Goal: Task Accomplishment & Management: Complete application form

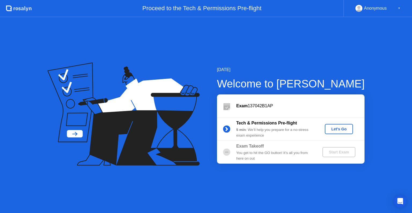
click at [339, 128] on div "Let's Go" at bounding box center [339, 129] width 24 height 4
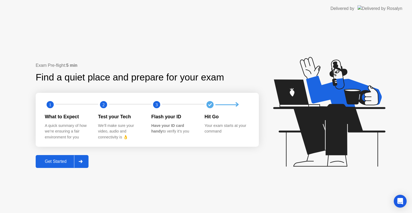
click at [62, 165] on button "Get Started" at bounding box center [62, 161] width 53 height 13
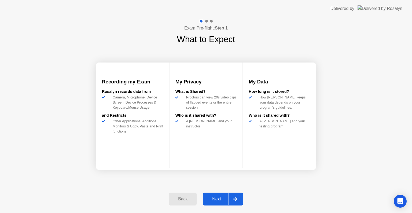
click at [216, 198] on div "Next" at bounding box center [217, 198] width 24 height 5
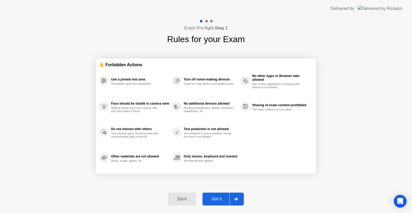
click at [216, 198] on div "Got it" at bounding box center [216, 198] width 25 height 5
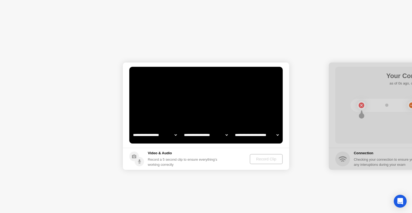
select select "**********"
select select "*******"
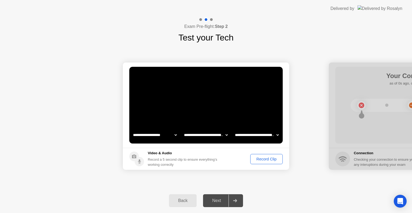
click at [266, 158] on div "Record Clip" at bounding box center [266, 159] width 29 height 4
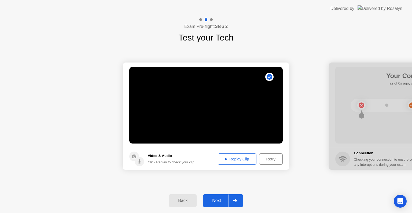
click at [219, 201] on div "Next" at bounding box center [217, 200] width 24 height 5
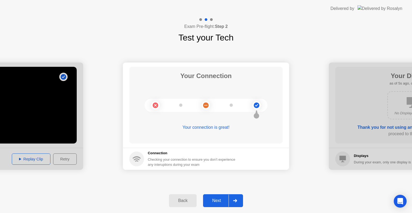
click at [218, 201] on div "Next" at bounding box center [217, 200] width 24 height 5
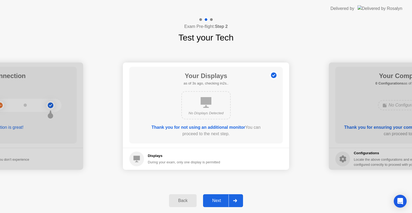
click at [209, 107] on icon at bounding box center [205, 102] width 11 height 11
click at [217, 202] on div "Next" at bounding box center [217, 200] width 24 height 5
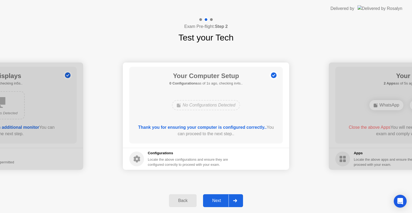
click at [217, 202] on div "Next" at bounding box center [217, 200] width 24 height 5
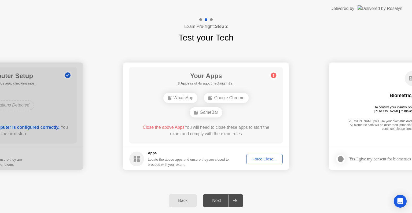
click at [251, 160] on div "Force Close..." at bounding box center [264, 159] width 33 height 4
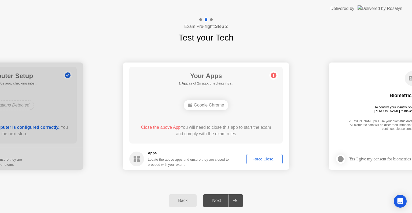
click at [210, 105] on div "Google Chrome" at bounding box center [206, 105] width 45 height 10
click at [258, 159] on div "Force Close..." at bounding box center [264, 159] width 33 height 4
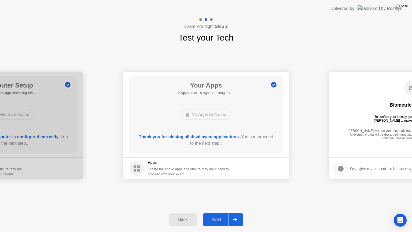
click at [215, 213] on div "Next" at bounding box center [217, 219] width 24 height 5
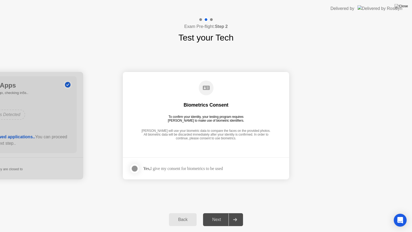
click at [134, 169] on div at bounding box center [134, 168] width 6 height 6
click at [214, 213] on div "Next" at bounding box center [217, 219] width 24 height 5
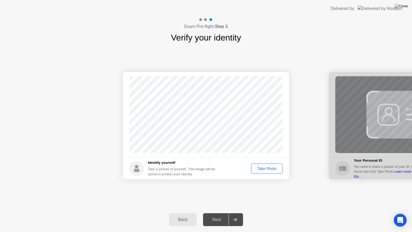
click at [267, 168] on div "Take Photo" at bounding box center [267, 168] width 28 height 4
click at [217, 213] on button "Next" at bounding box center [223, 219] width 40 height 13
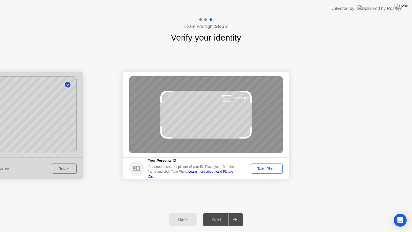
click at [264, 172] on button "Take Photo" at bounding box center [267, 168] width 32 height 10
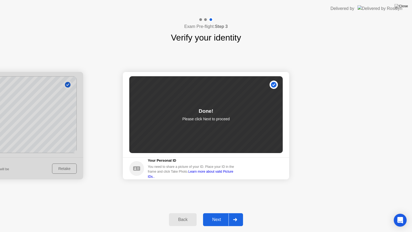
click at [218, 213] on div "Next" at bounding box center [217, 219] width 24 height 5
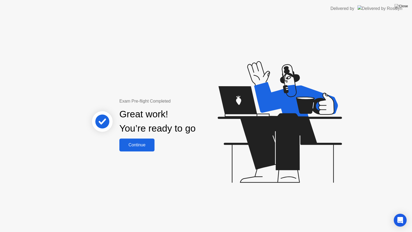
click at [140, 146] on div "Continue" at bounding box center [137, 144] width 32 height 5
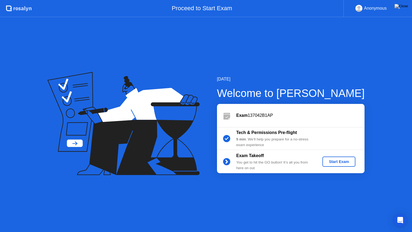
click at [341, 159] on div "Start Exam" at bounding box center [338, 161] width 29 height 4
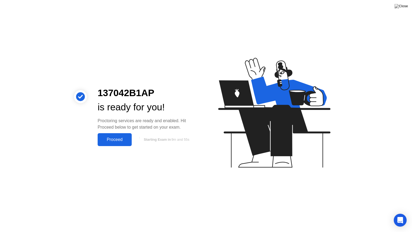
click at [115, 138] on div "Proceed" at bounding box center [114, 139] width 31 height 5
